Goal: Understand process/instructions

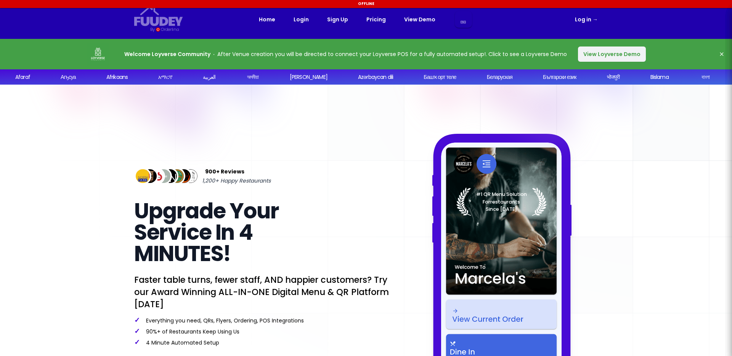
select select "pt"
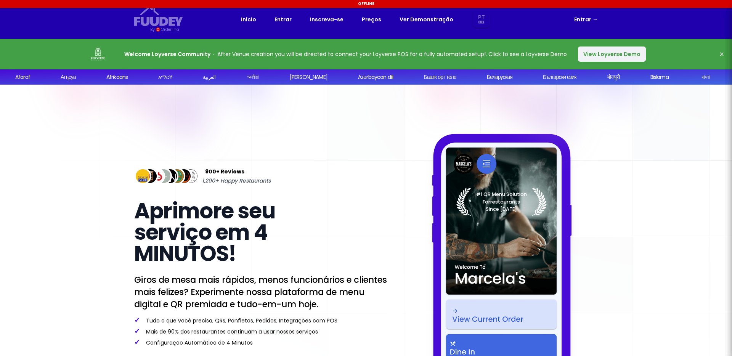
select select "pt"
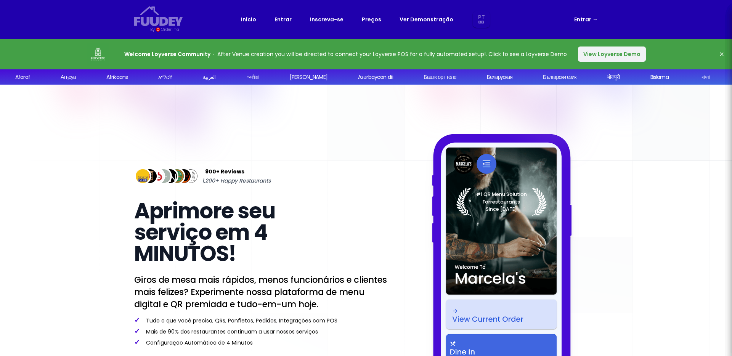
select select "pt"
click at [610, 56] on button "View Loyverse Demo" at bounding box center [612, 53] width 68 height 15
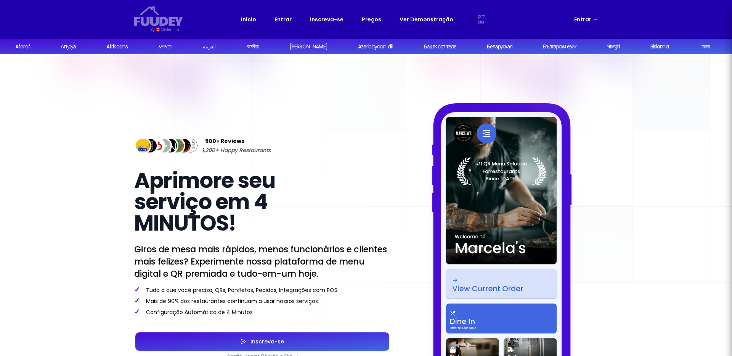
select select "pt"
